Goal: Complete application form: Complete application form

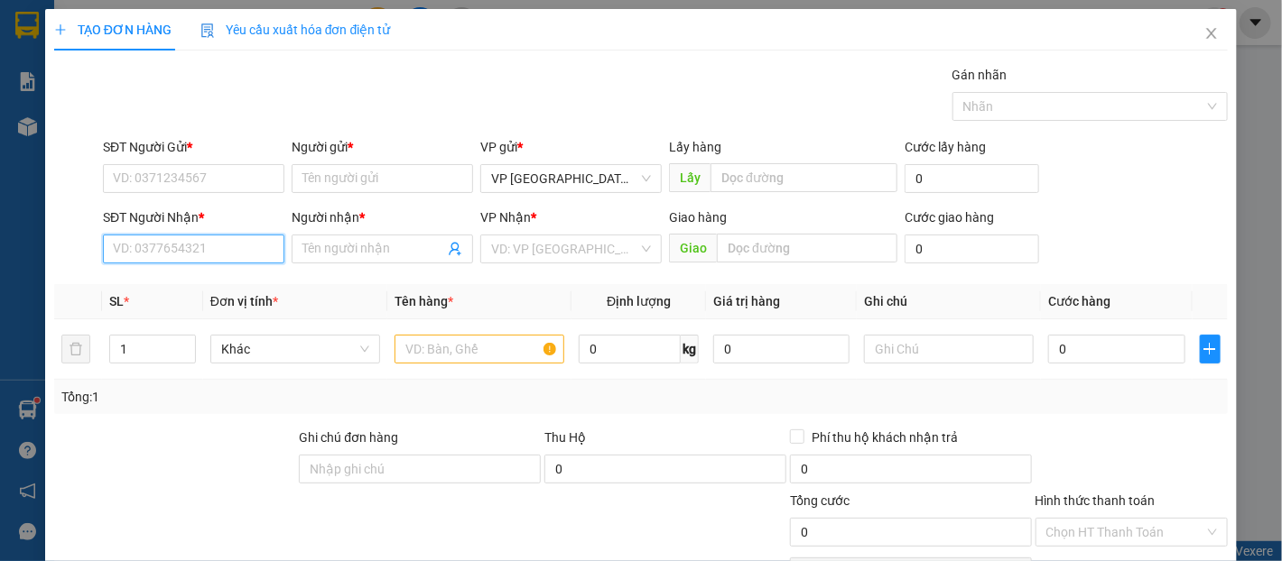
click at [200, 251] on input "SĐT Người Nhận *" at bounding box center [193, 249] width 181 height 29
click at [201, 251] on input "SĐT Người Nhận *" at bounding box center [193, 249] width 181 height 29
click at [208, 255] on input "0914156707" at bounding box center [193, 249] width 181 height 29
click at [190, 241] on input "0914156707" at bounding box center [193, 249] width 181 height 29
click at [190, 240] on input "0914156707" at bounding box center [193, 249] width 181 height 29
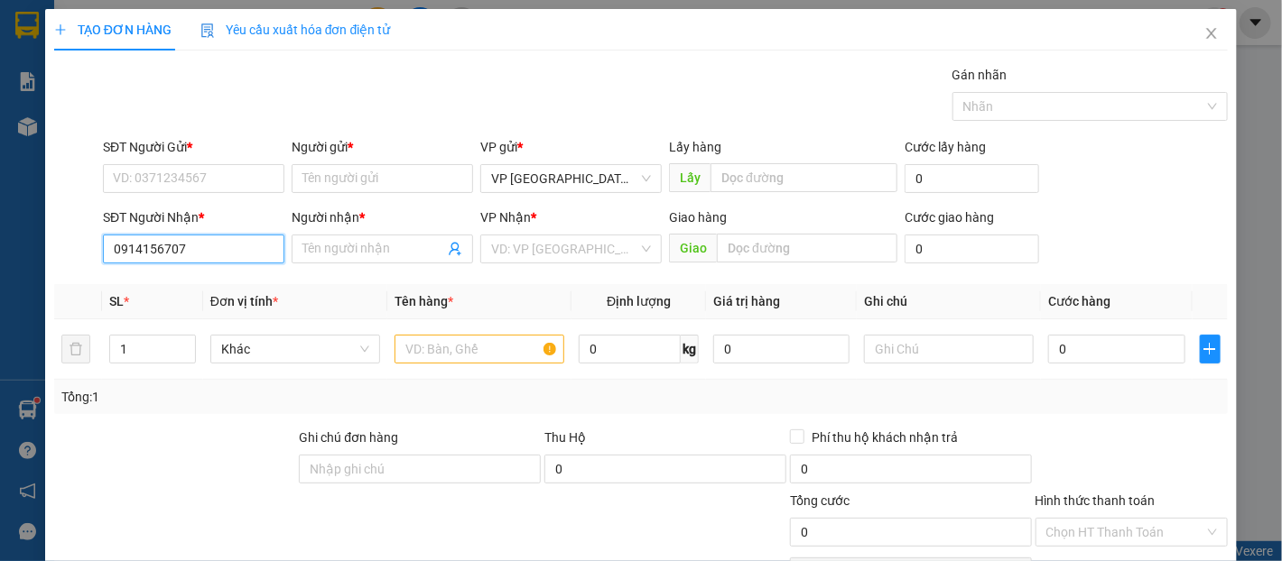
click at [190, 240] on input "0914156707" at bounding box center [193, 249] width 181 height 29
type input "0914156707"
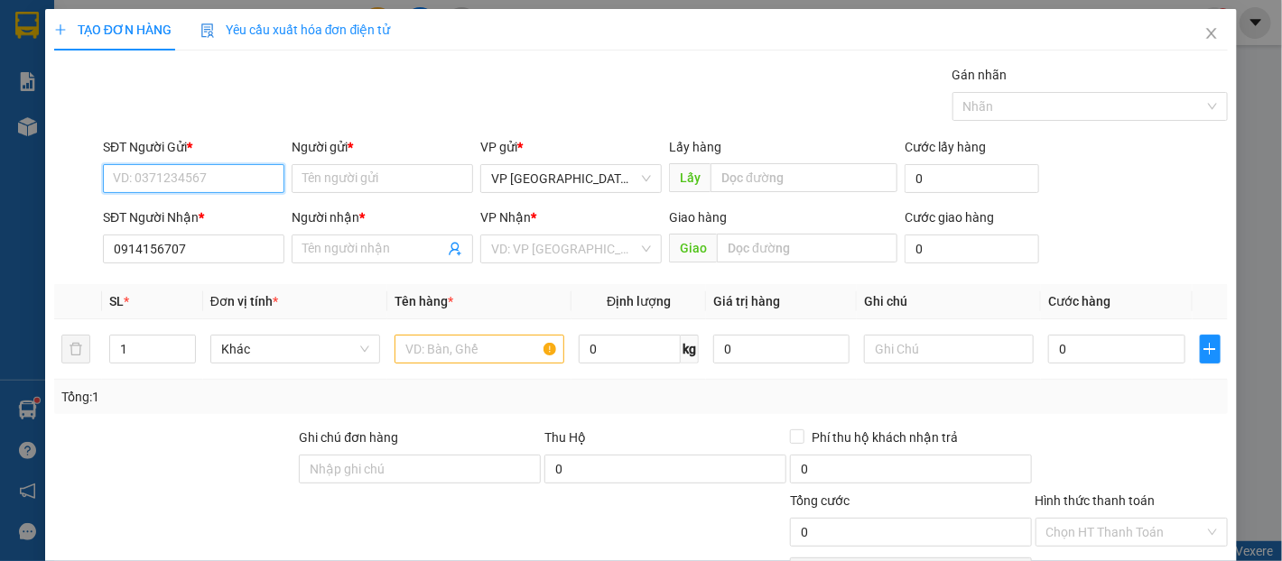
click at [179, 172] on input "SĐT Người Gửi *" at bounding box center [193, 178] width 181 height 29
click at [177, 175] on input "0332702611" at bounding box center [193, 178] width 181 height 29
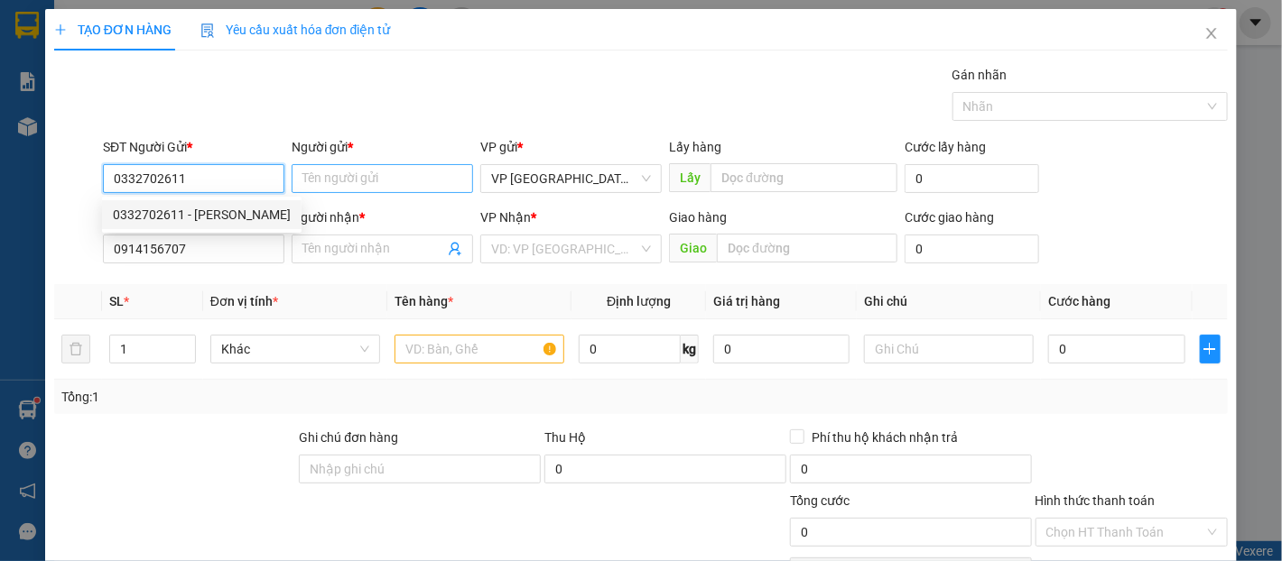
type input "0332702611"
click at [385, 182] on input "Người gửi *" at bounding box center [382, 178] width 181 height 29
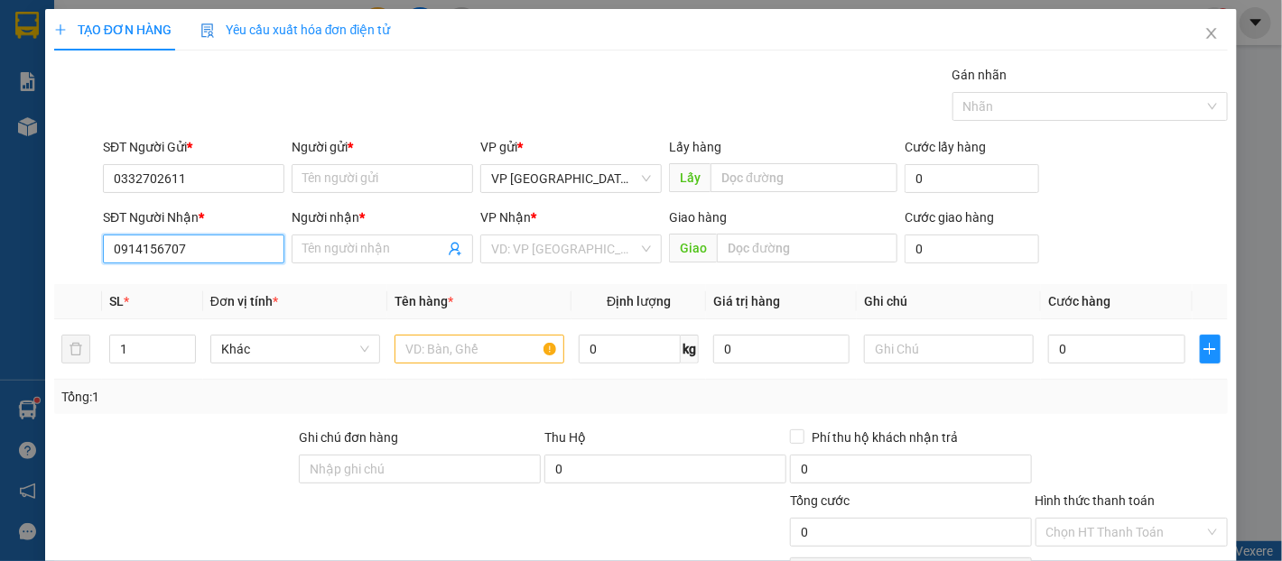
click at [251, 253] on input "0914156707" at bounding box center [193, 249] width 181 height 29
click at [302, 244] on input "Người nhận *" at bounding box center [373, 249] width 142 height 20
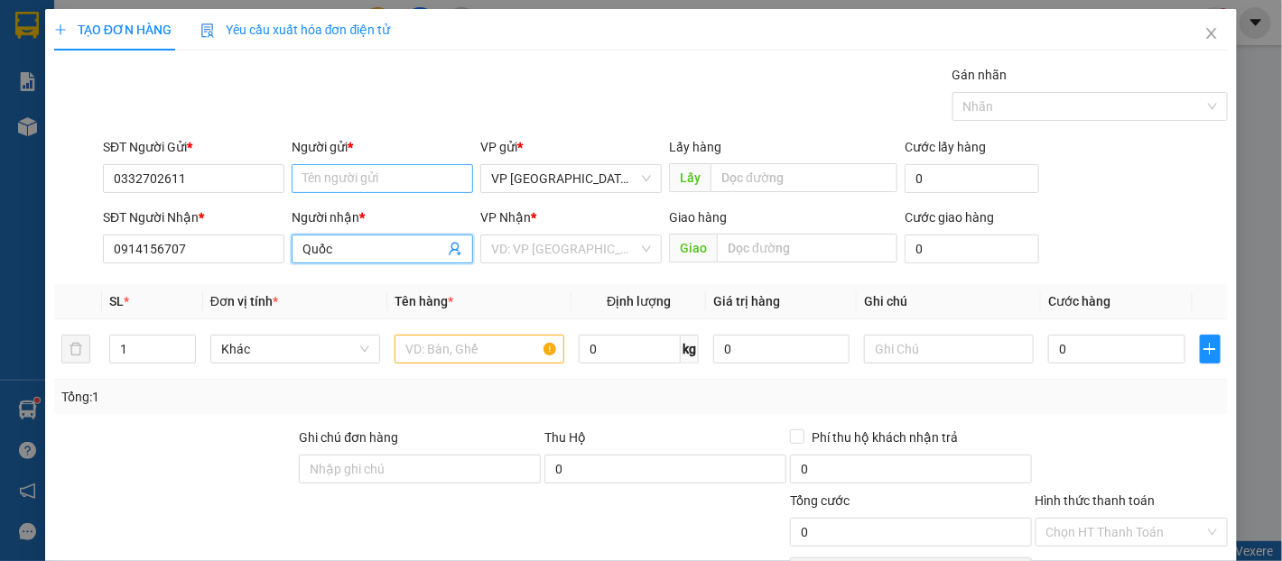
type input "Quốc"
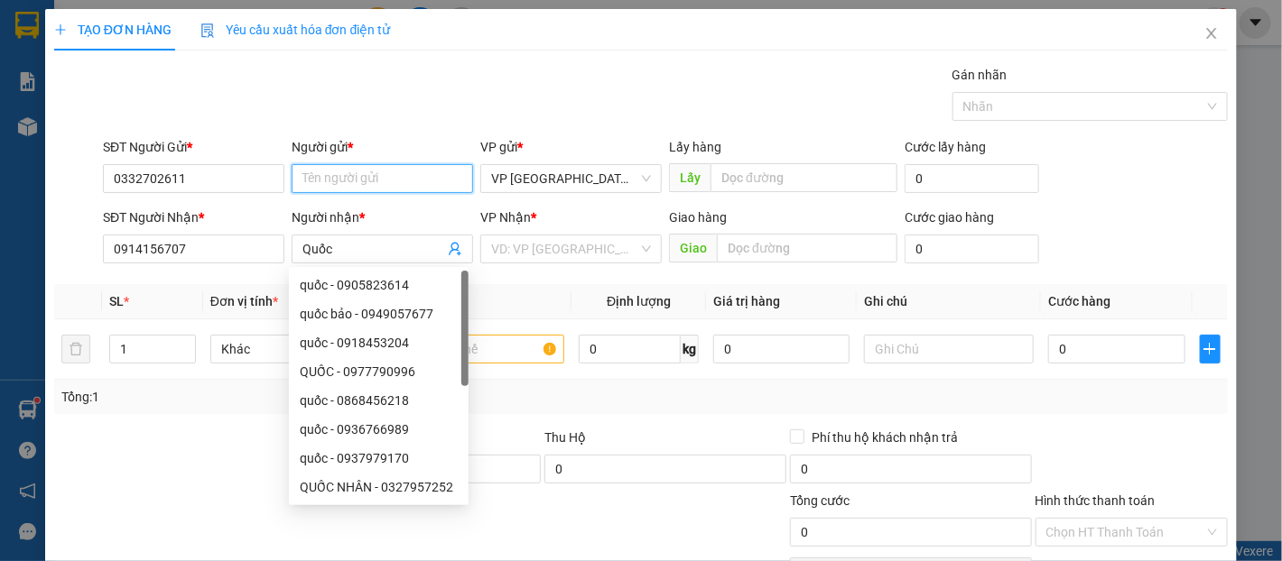
click at [338, 177] on input "Người gửi *" at bounding box center [382, 178] width 181 height 29
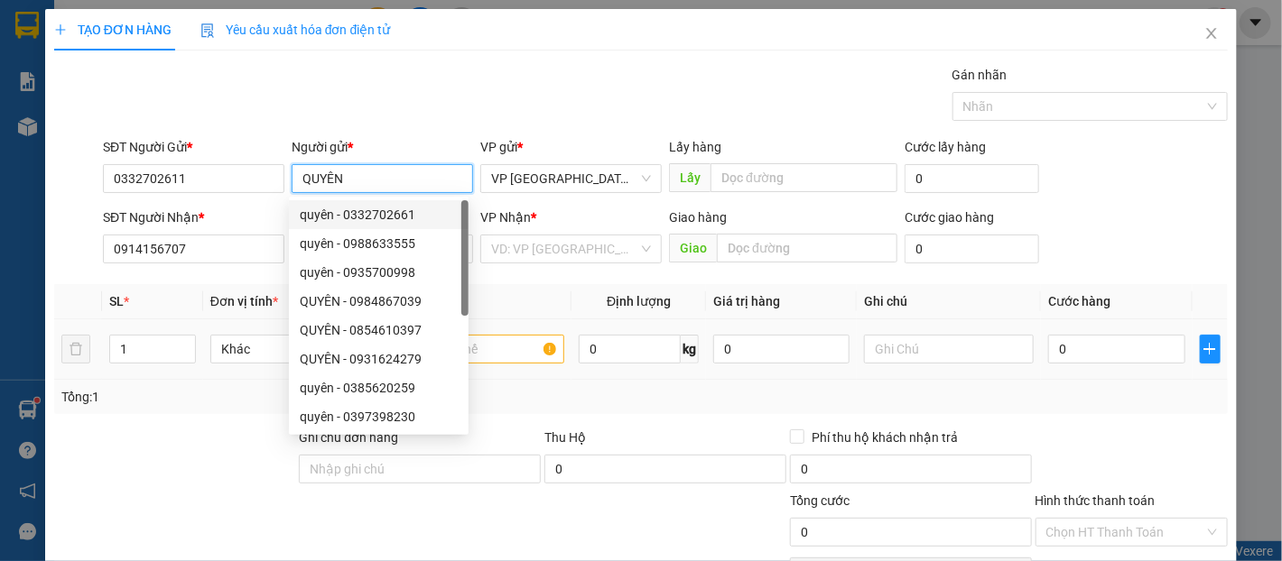
type input "QUYÊN"
drag, startPoint x: 1030, startPoint y: 345, endPoint x: 1058, endPoint y: 348, distance: 28.1
click at [1041, 347] on td "0" at bounding box center [1116, 350] width 151 height 60
click at [1060, 347] on input "0" at bounding box center [1116, 349] width 136 height 29
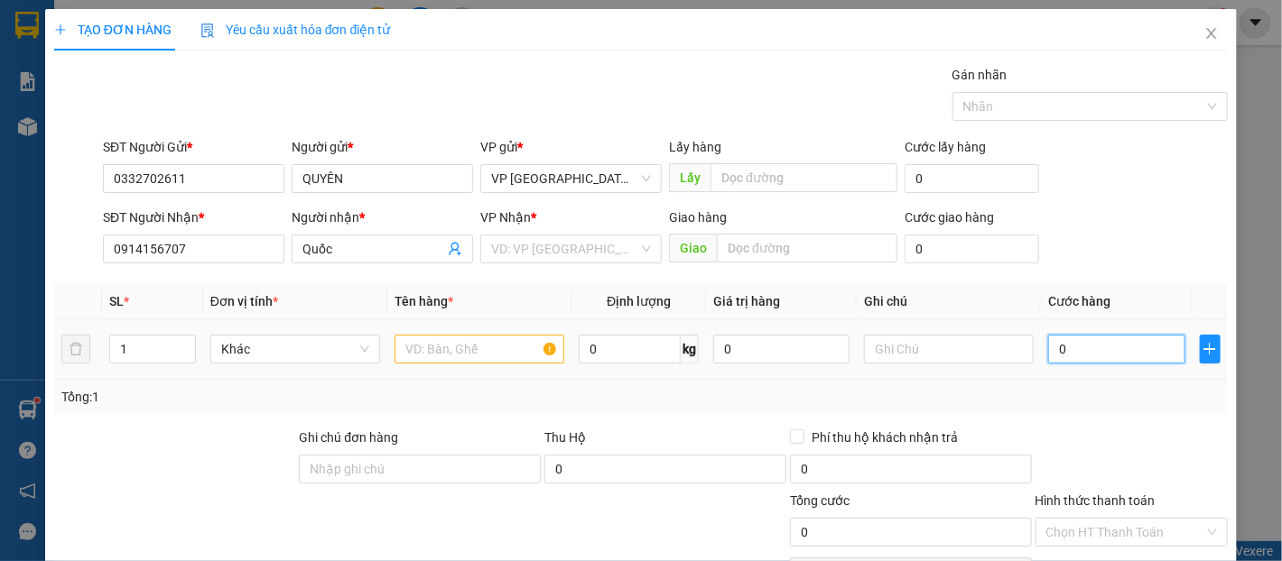
type input "4"
type input "40"
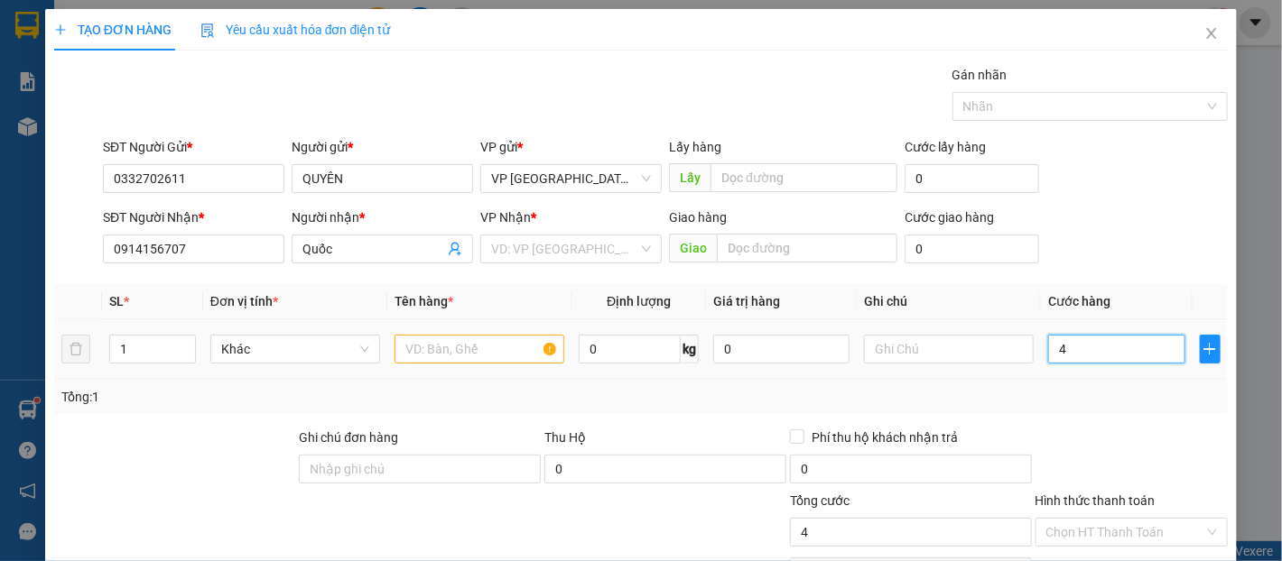
type input "40"
type input "400"
type input "4.000"
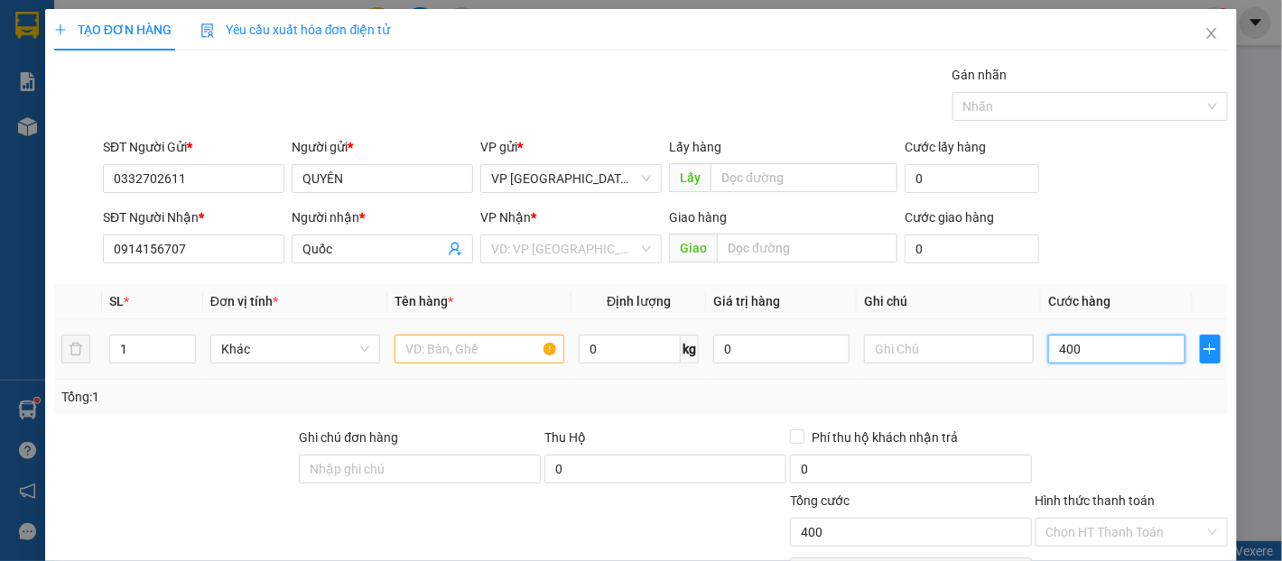
type input "4.000"
type input "40.000"
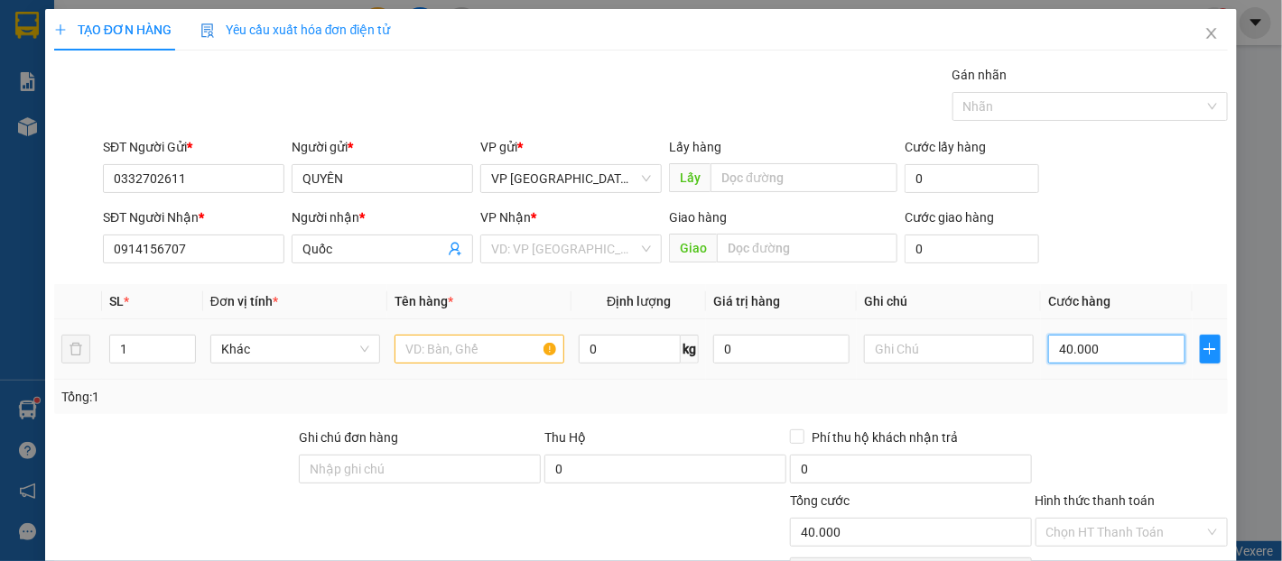
type input "40.000"
click at [516, 349] on input "text" at bounding box center [479, 349] width 170 height 29
type input "giaty6"
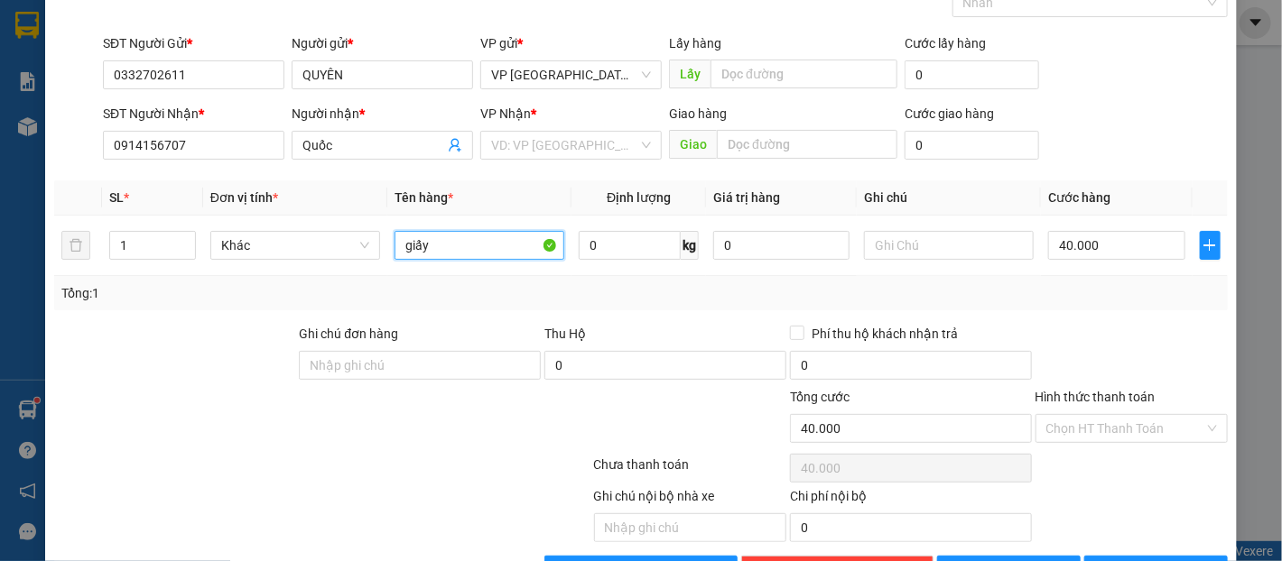
scroll to position [161, 0]
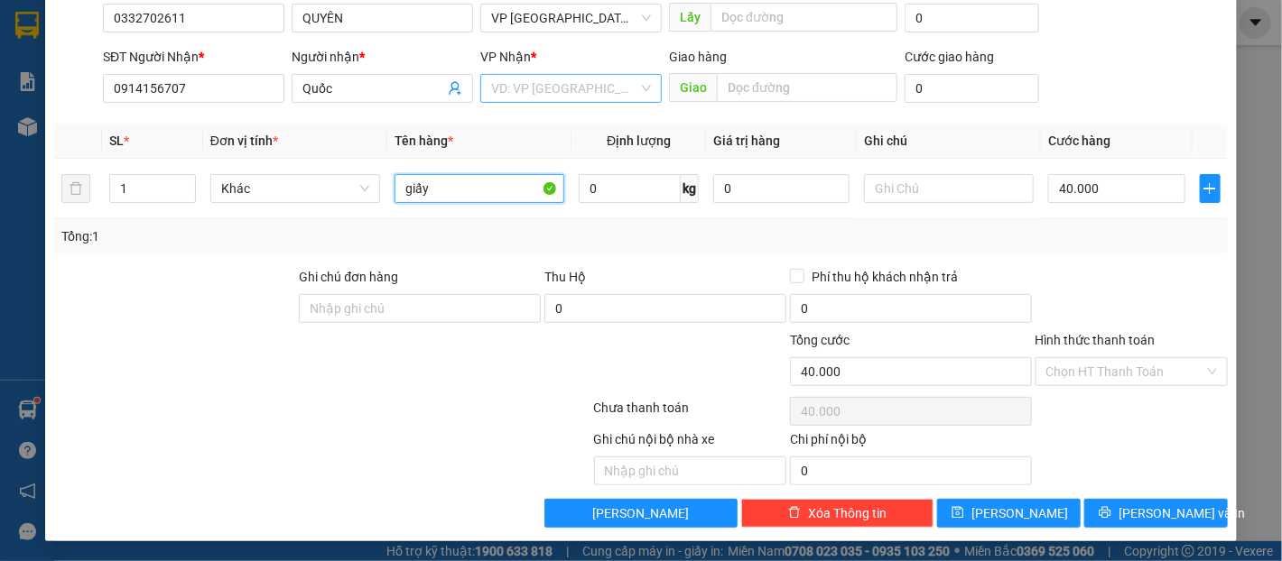
type input "giấy"
click at [526, 92] on input "search" at bounding box center [564, 88] width 147 height 27
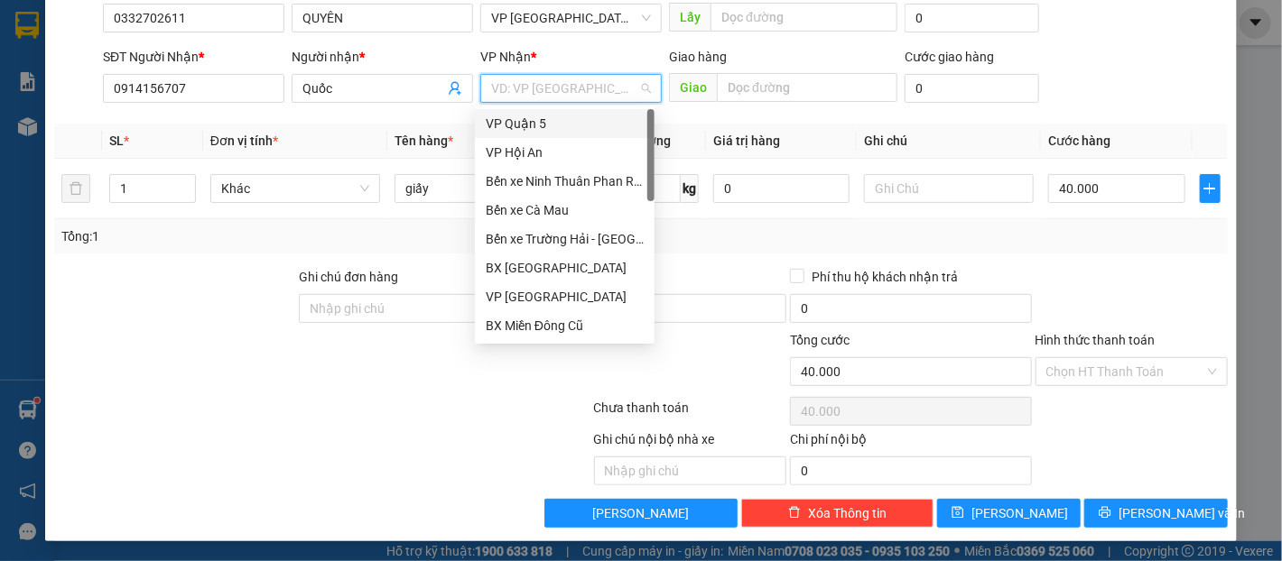
type input "d"
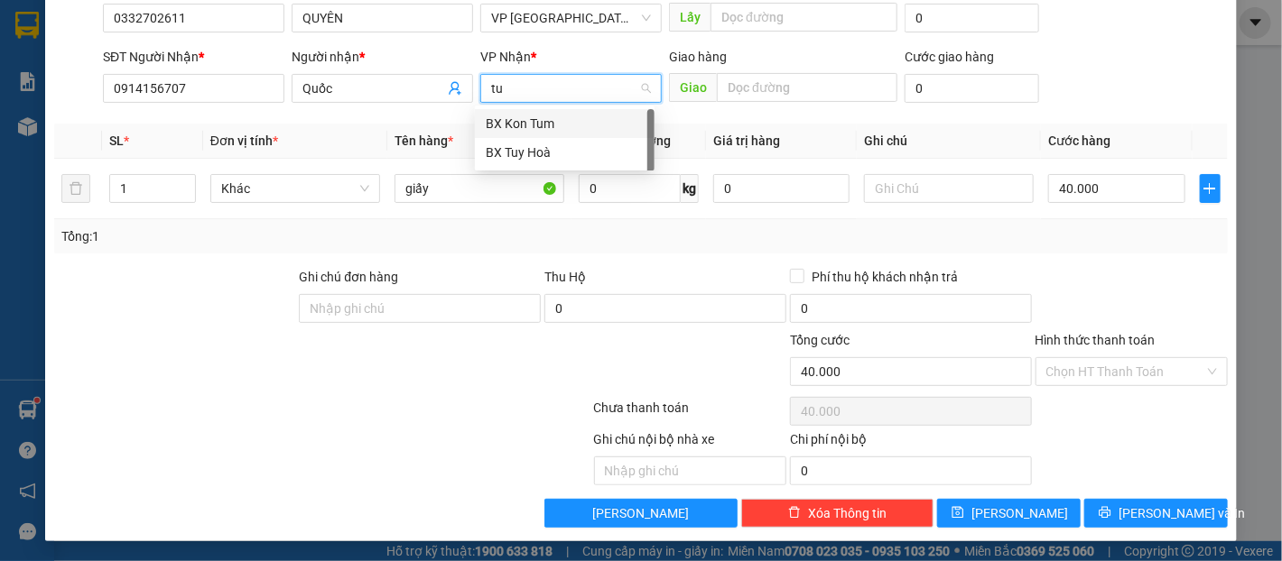
type input "tuy"
click at [543, 111] on div "BX Tuy Hoà" at bounding box center [565, 123] width 180 height 29
drag, startPoint x: 1066, startPoint y: 367, endPoint x: 1072, endPoint y: 383, distance: 16.6
click at [1067, 367] on input "Hình thức thanh toán" at bounding box center [1125, 371] width 158 height 27
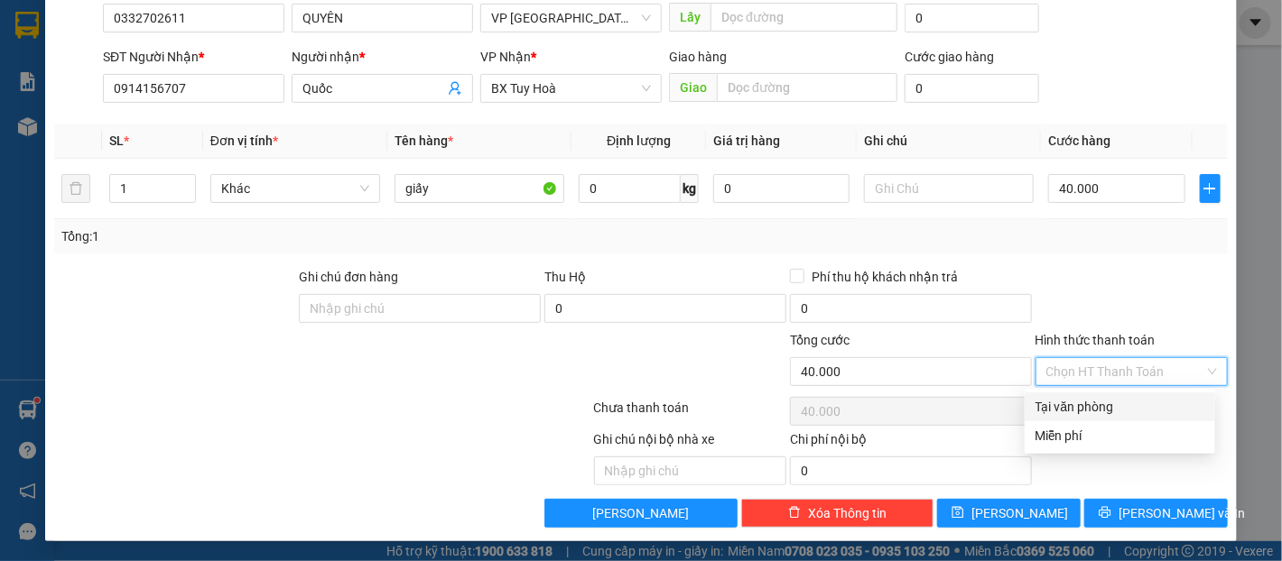
drag, startPoint x: 1078, startPoint y: 393, endPoint x: 1102, endPoint y: 428, distance: 42.8
click at [1093, 412] on div "Tại văn phòng" at bounding box center [1120, 407] width 190 height 29
type input "0"
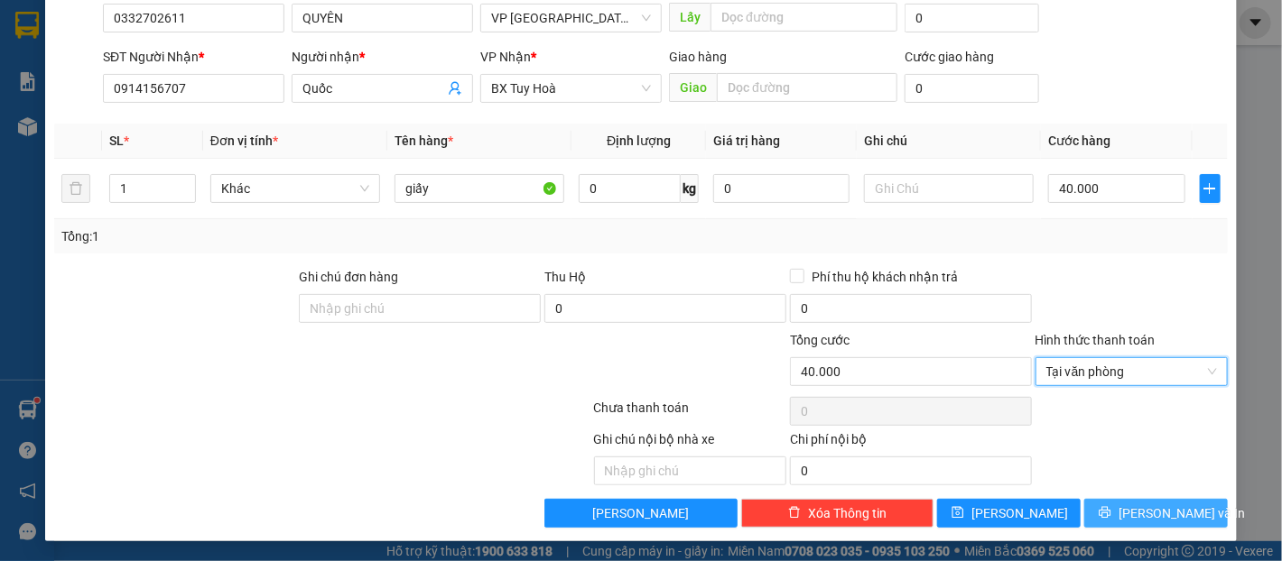
click at [1136, 515] on span "[PERSON_NAME] và In" at bounding box center [1181, 514] width 126 height 20
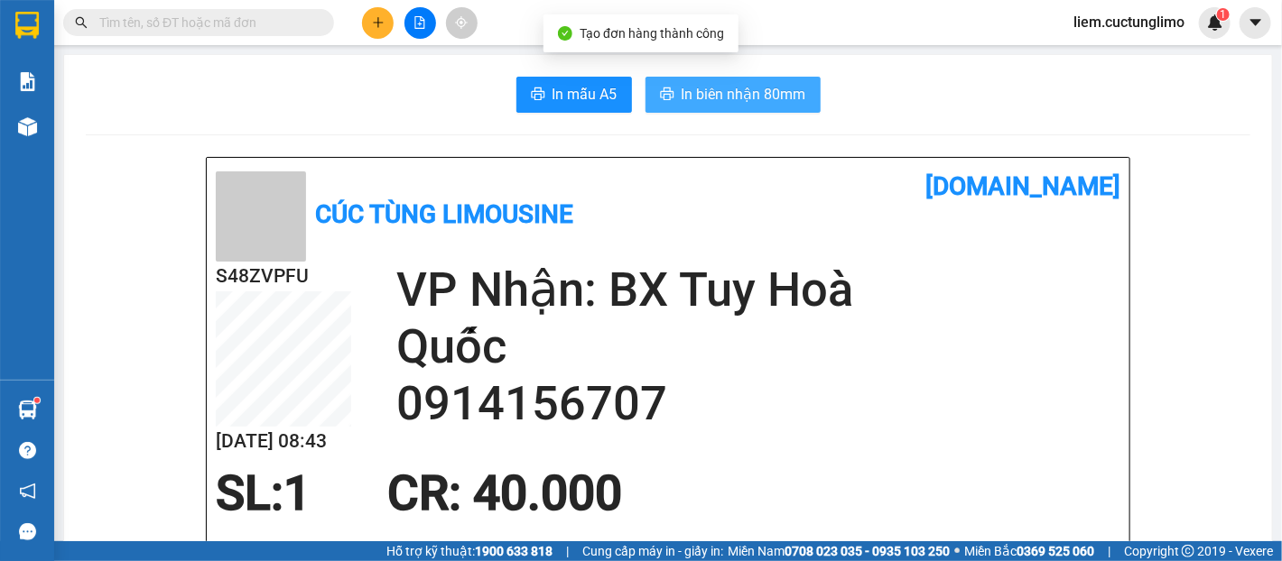
click at [684, 106] on button "In biên nhận 80mm" at bounding box center [732, 95] width 175 height 36
click at [713, 79] on button "In biên nhận 80mm" at bounding box center [732, 95] width 175 height 36
